Goal: Information Seeking & Learning: Learn about a topic

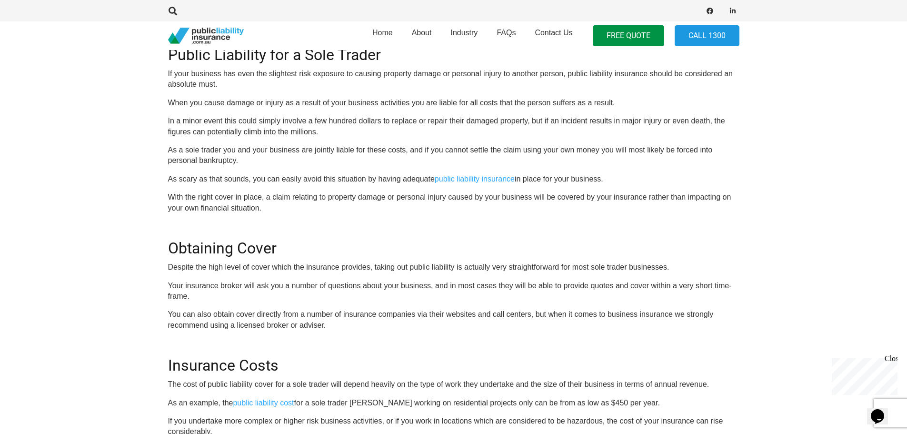
scroll to position [571, 0]
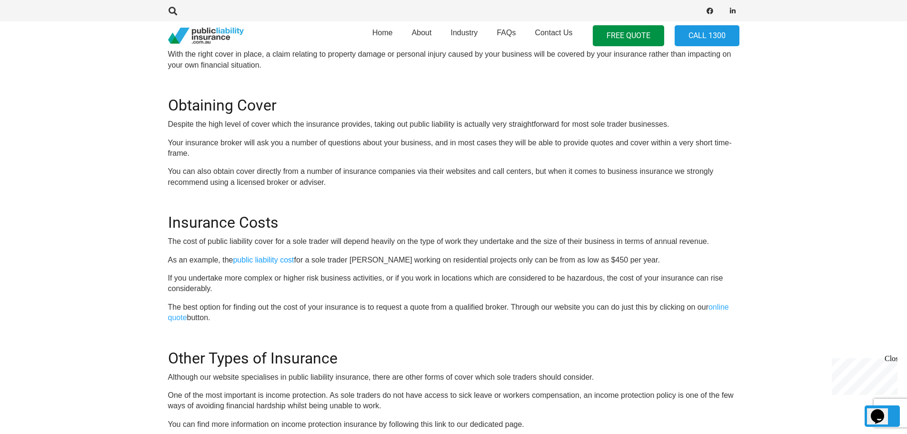
click at [288, 260] on link "public liability cost" at bounding box center [263, 260] width 61 height 8
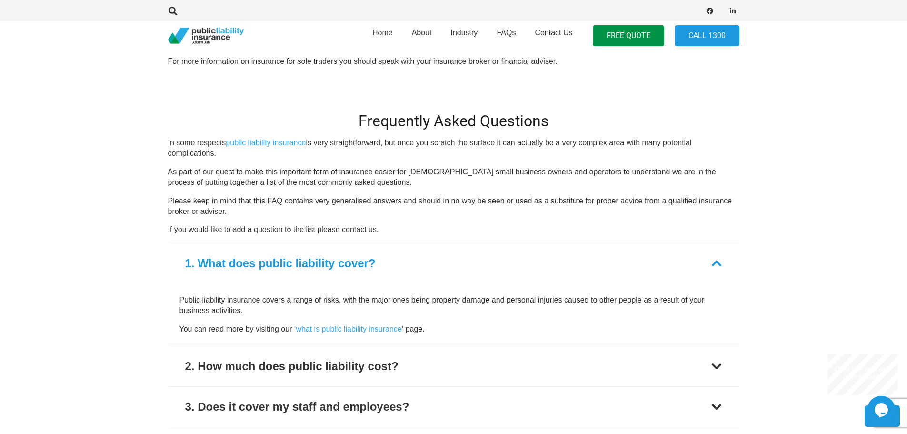
scroll to position [1095, 0]
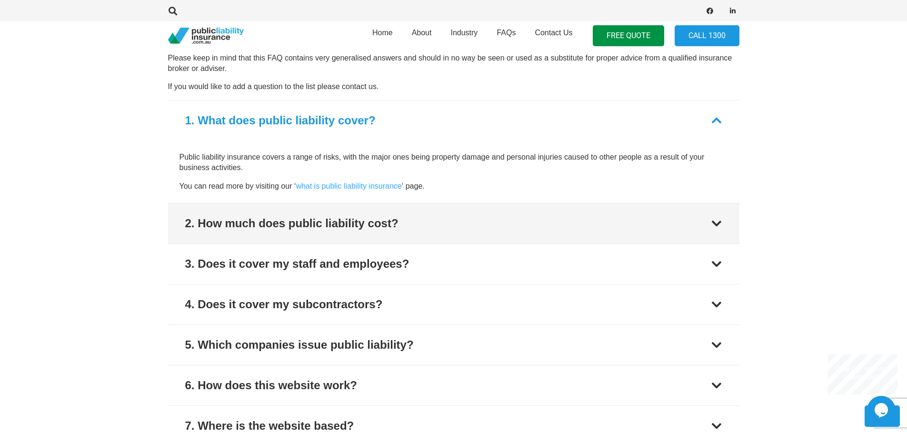
click at [716, 220] on div at bounding box center [716, 223] width 11 height 11
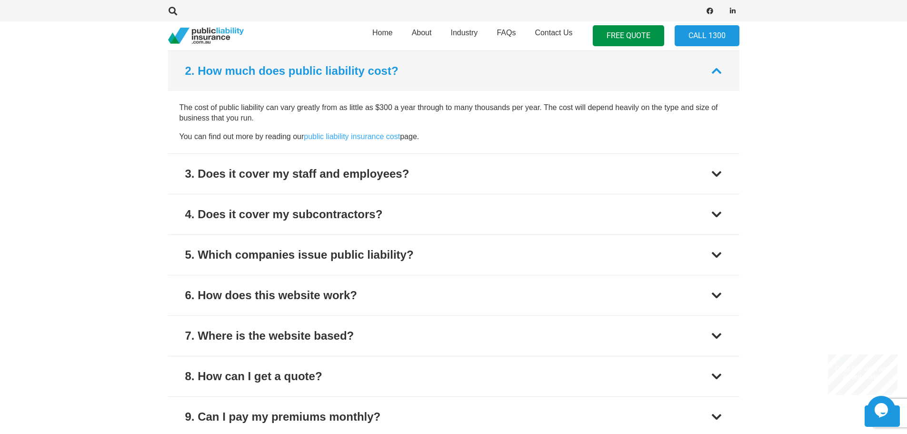
scroll to position [1185, 0]
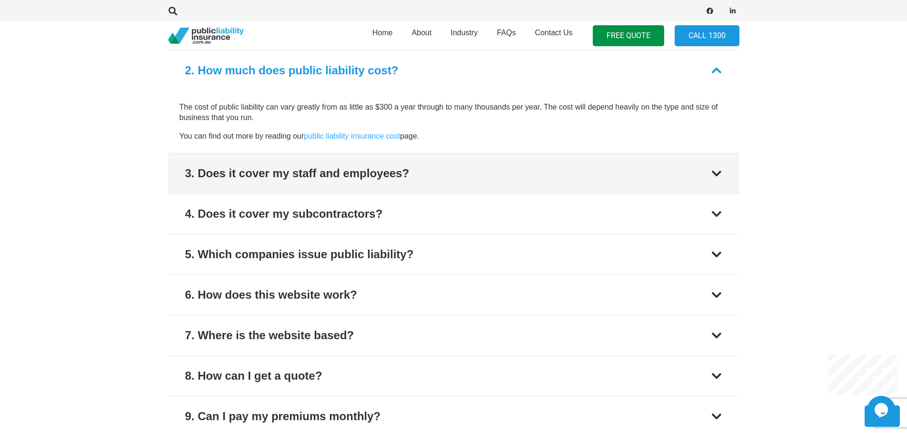
click at [711, 176] on div at bounding box center [716, 173] width 11 height 11
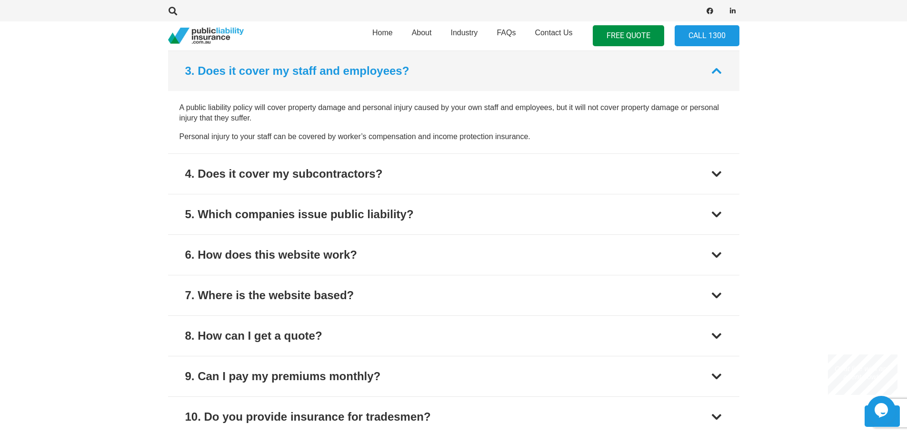
scroll to position [1226, 0]
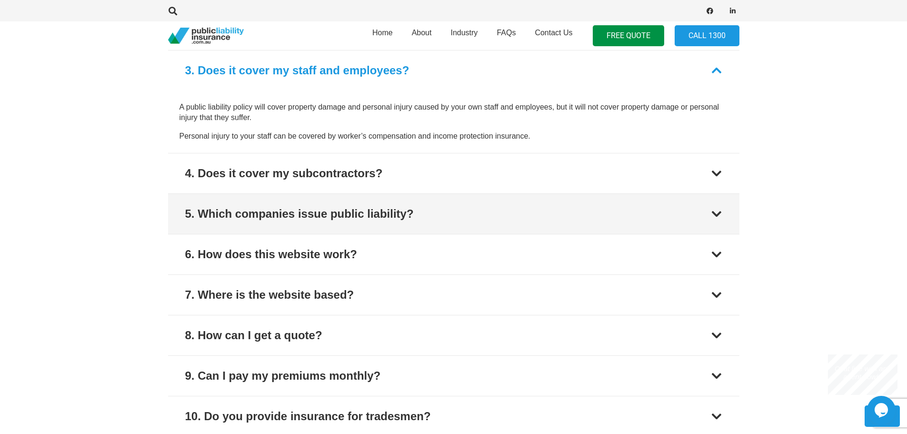
click at [720, 212] on div at bounding box center [716, 213] width 11 height 11
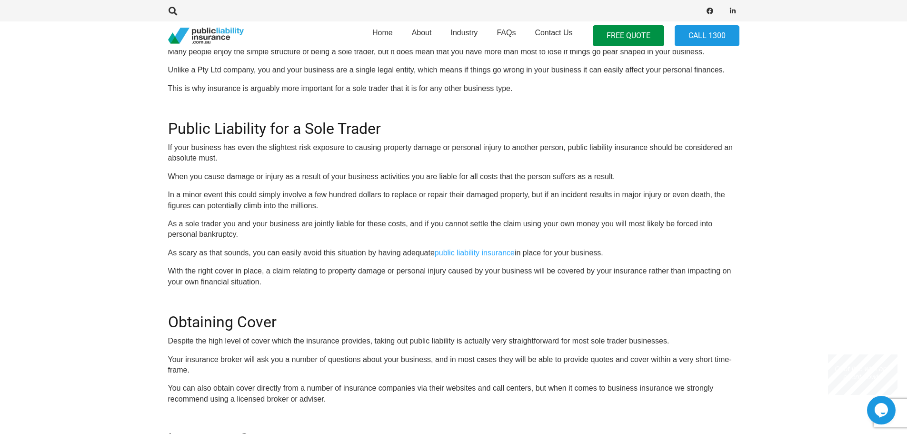
scroll to position [164, 0]
